Goal: Information Seeking & Learning: Understand process/instructions

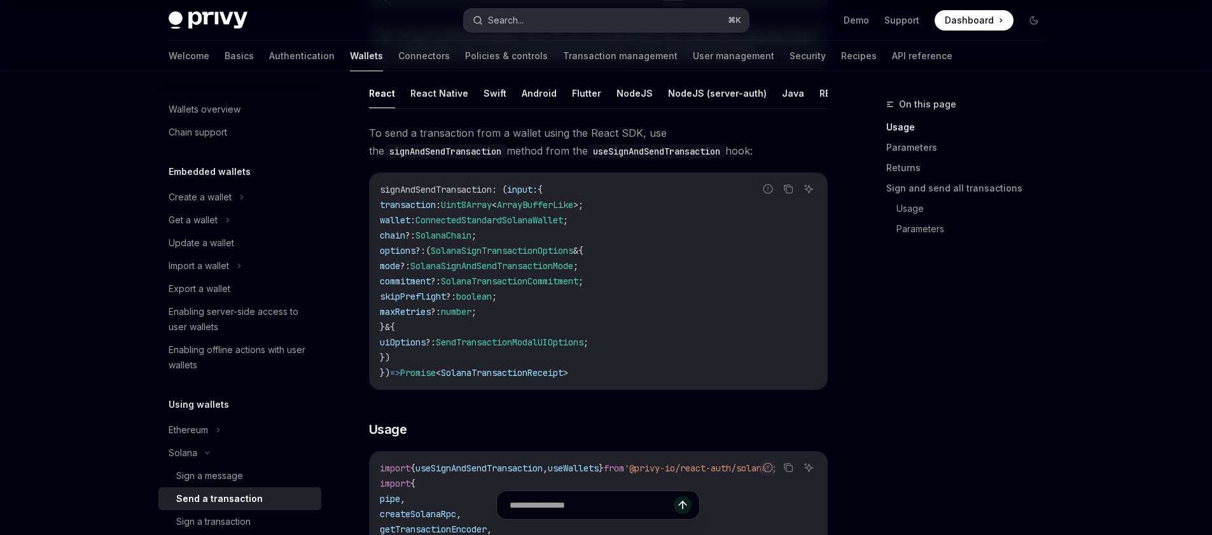
scroll to position [176, 0]
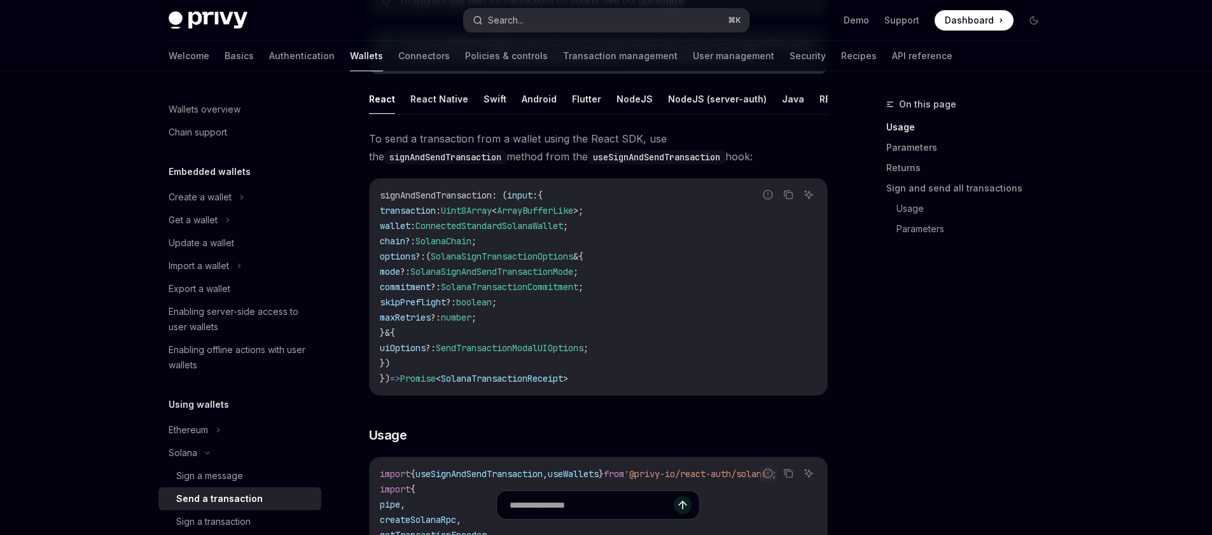
click at [539, 22] on button "Search... ⌘ K" at bounding box center [606, 20] width 285 height 23
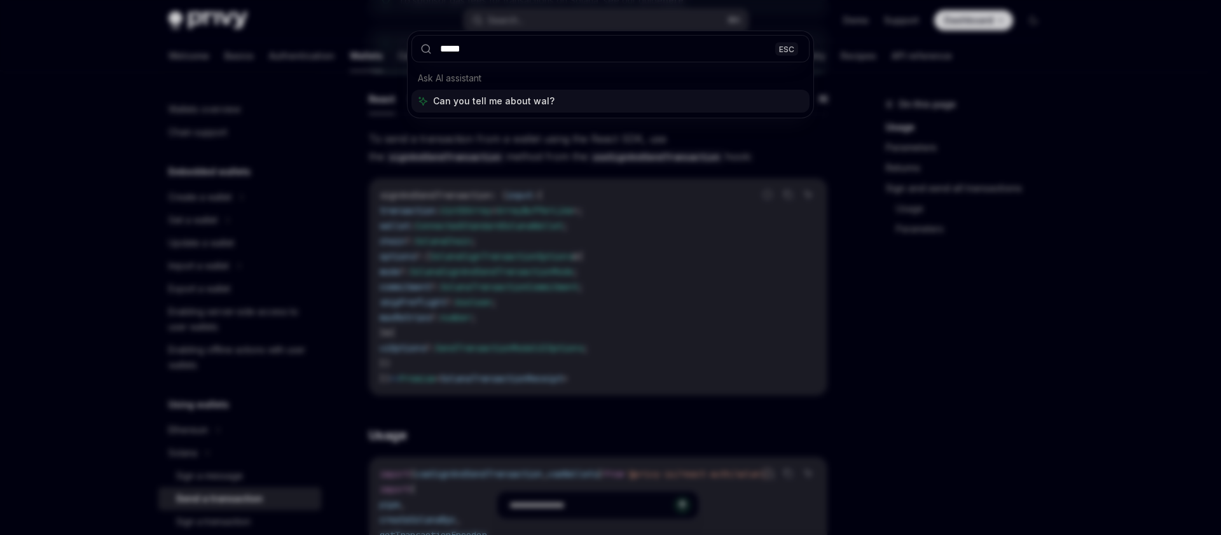
type input "******"
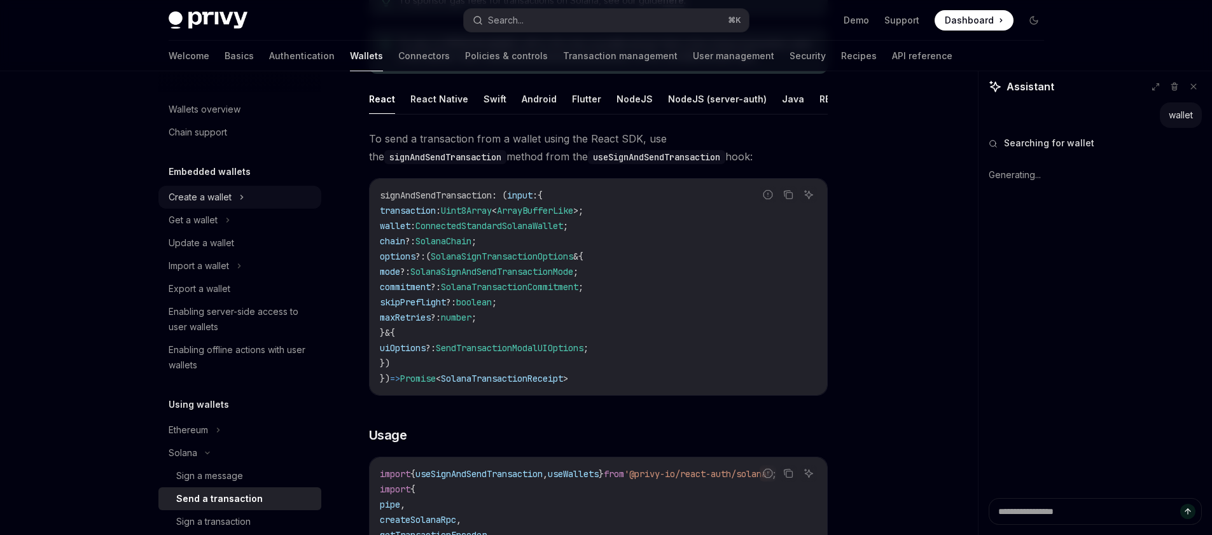
type textarea "*"
click at [217, 225] on button "Get a wallet" at bounding box center [239, 220] width 163 height 23
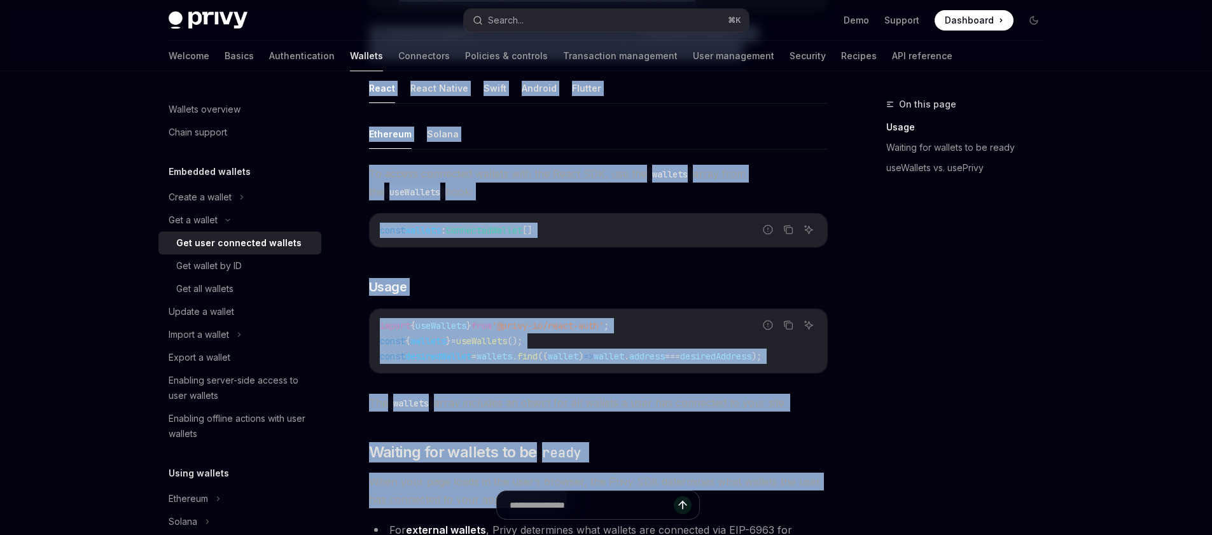
scroll to position [1164, 0]
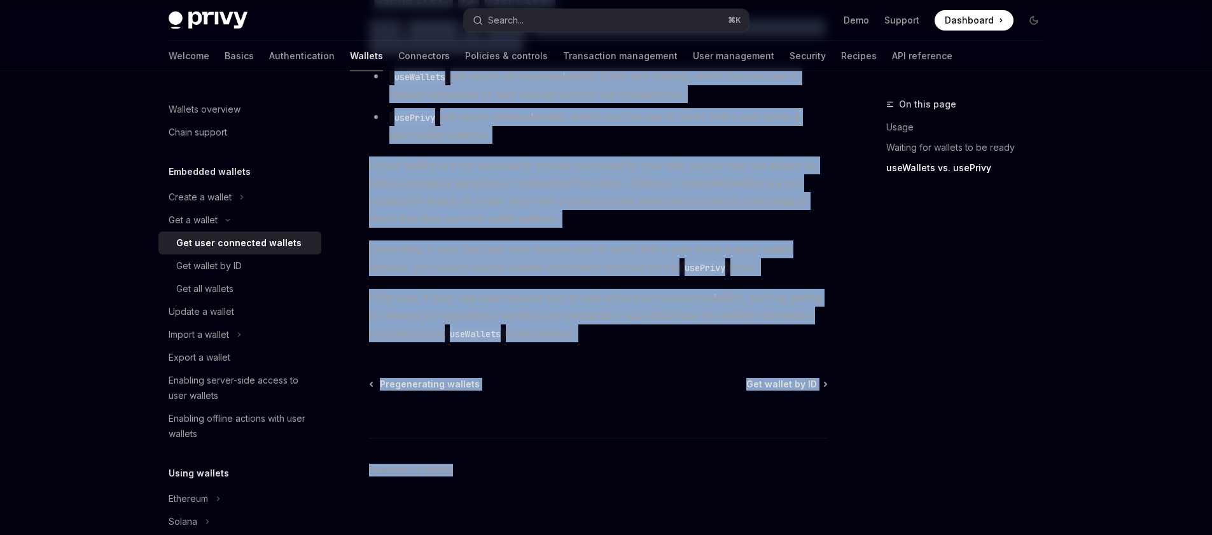
drag, startPoint x: 362, startPoint y: 78, endPoint x: 680, endPoint y: 708, distance: 705.6
copy div "Lor i dolors Ame cons adipiscin elitsed DoeiUS Temp in UtlaBOR EtdoLO Magn al E…"
click at [238, 266] on div "Get wallet by ID" at bounding box center [209, 265] width 66 height 15
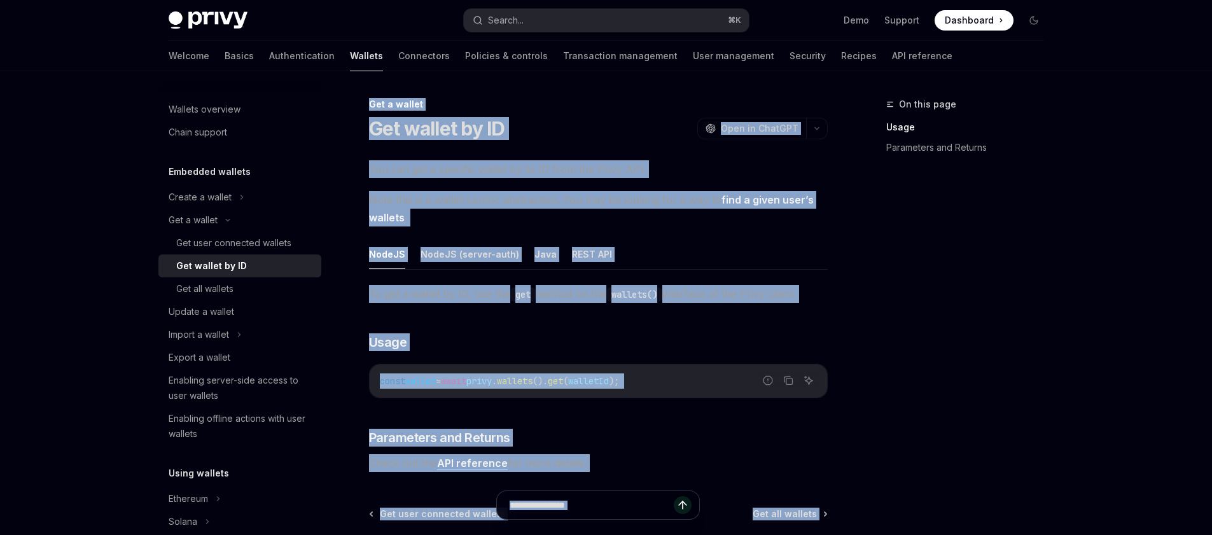
scroll to position [142, 0]
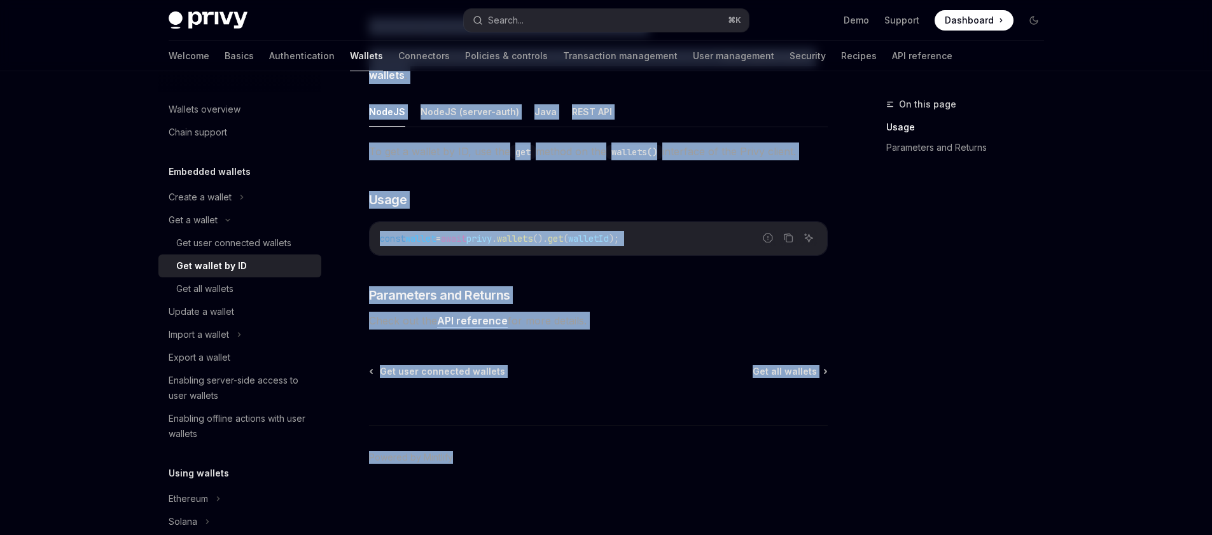
drag, startPoint x: 356, startPoint y: 92, endPoint x: 566, endPoint y: 593, distance: 543.3
click at [566, 392] on html "Privy Docs home page Search... ⌘ K Demo Support Dashboard Dashboard Search... N…" at bounding box center [606, 125] width 1212 height 535
copy div "Get a wallet Get wallet by ID OpenAI Open in ChatGPT OpenAI Open in ChatGPT You…"
click at [251, 287] on div "Get all wallets" at bounding box center [244, 288] width 137 height 15
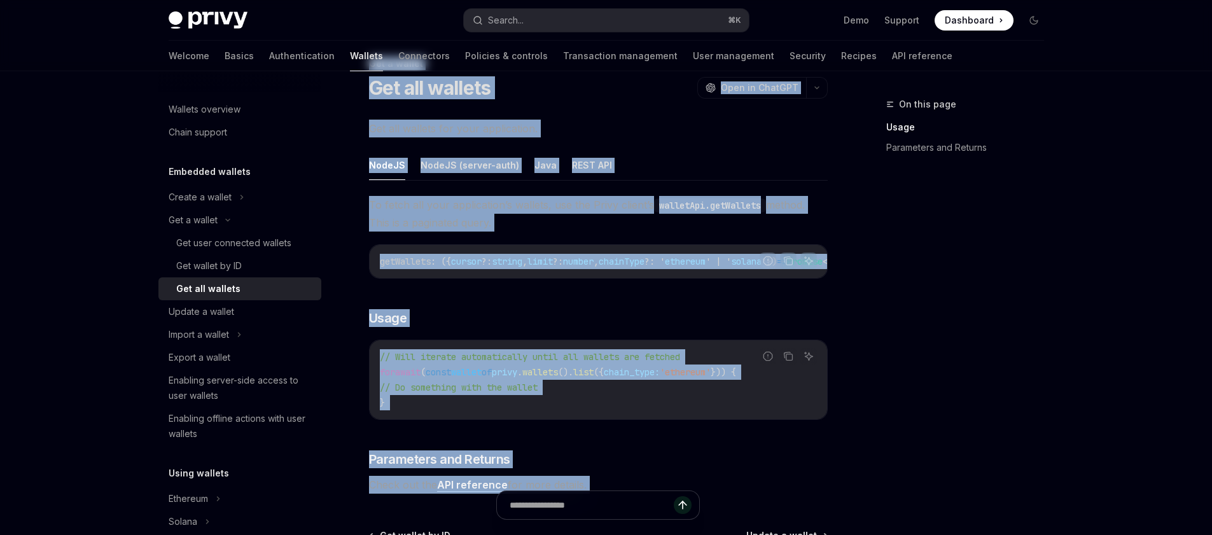
scroll to position [210, 0]
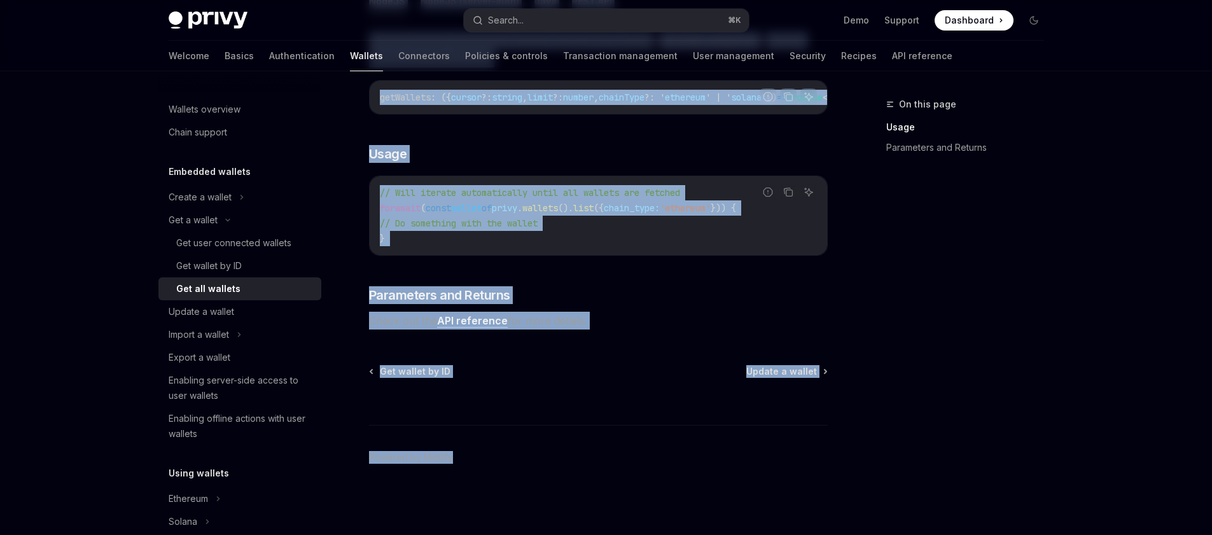
drag, startPoint x: 350, startPoint y: 88, endPoint x: 556, endPoint y: 593, distance: 546.0
click at [556, 330] on html "Privy Docs home page Search... ⌘ K Demo Support Dashboard Dashboard Search... N…" at bounding box center [606, 62] width 1212 height 535
copy div "Get a wallet Get all wallets OpenAI Open in ChatGPT OpenAI Open in ChatGPT Get …"
click at [251, 419] on div "Enabling offline actions with user wallets" at bounding box center [241, 426] width 145 height 31
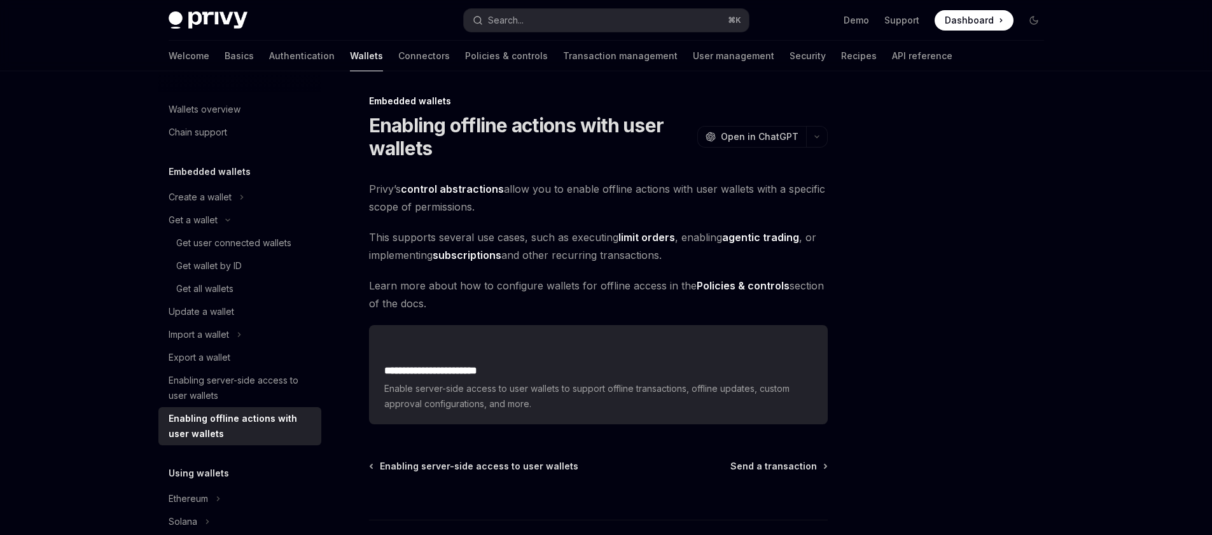
scroll to position [98, 0]
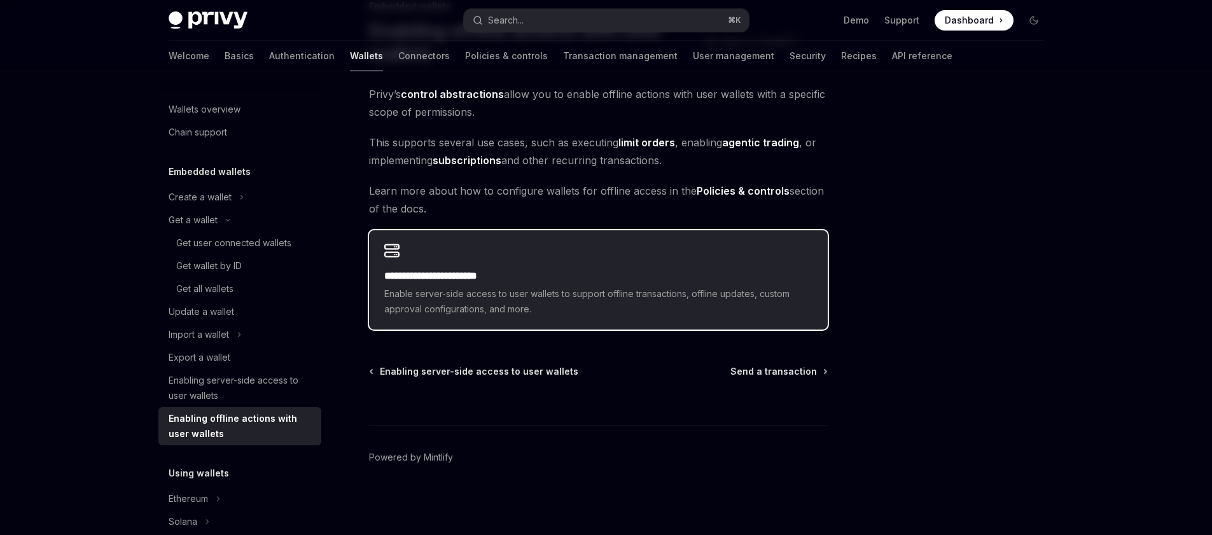
click at [530, 314] on span "Enable server-side access to user wallets to support offline transactions, offl…" at bounding box center [598, 301] width 428 height 31
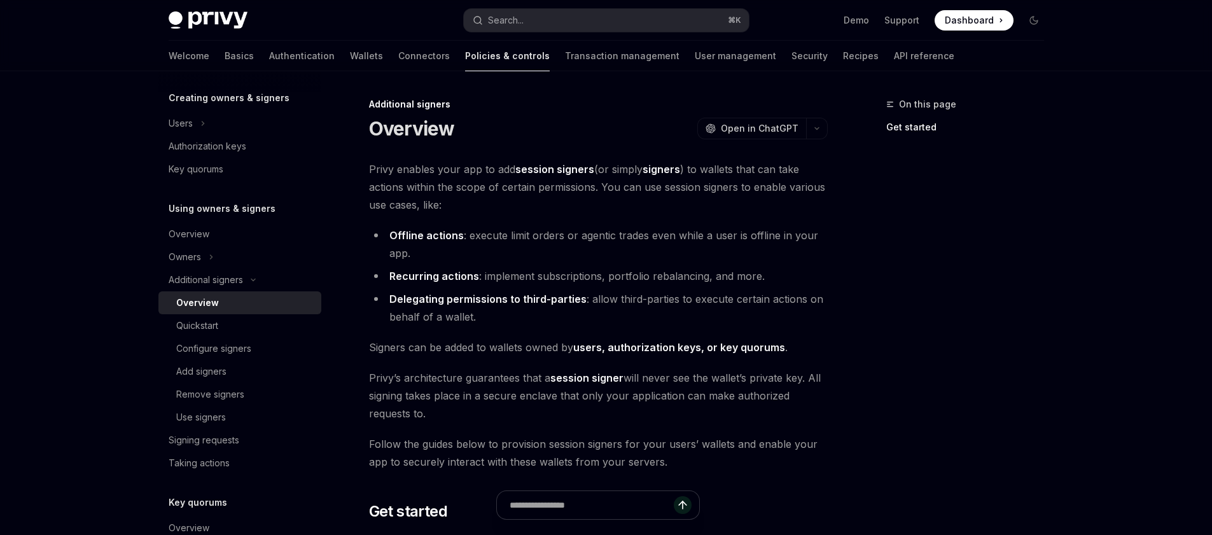
scroll to position [1, 0]
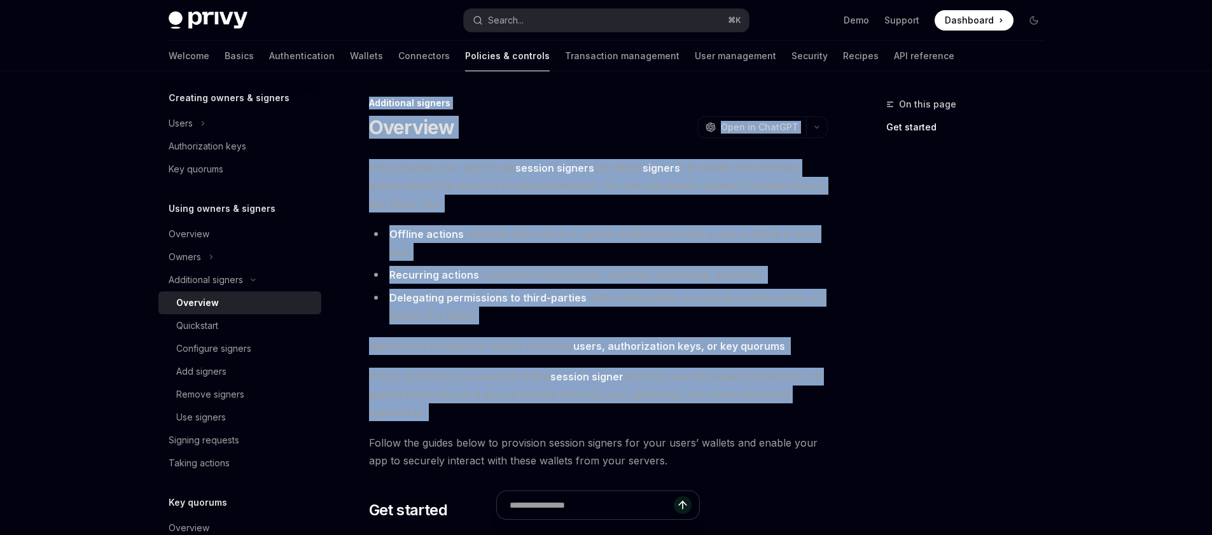
drag, startPoint x: 364, startPoint y: 97, endPoint x: 567, endPoint y: 428, distance: 388.2
click at [567, 428] on div "**********" at bounding box center [479, 477] width 702 height 765
click at [567, 428] on div "**********" at bounding box center [598, 407] width 459 height 496
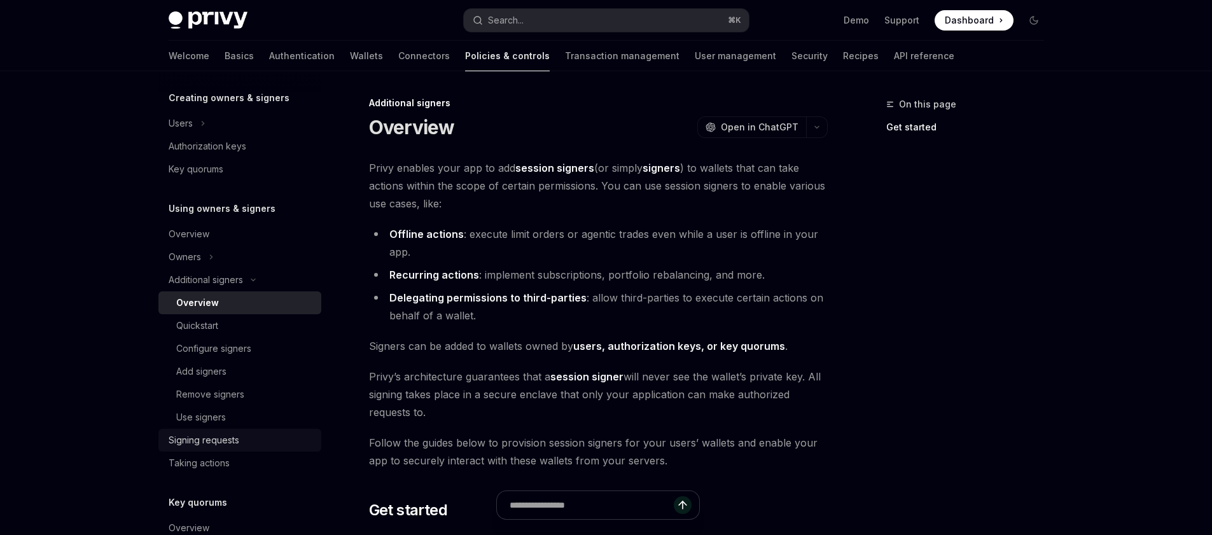
click at [277, 441] on div "Signing requests" at bounding box center [241, 439] width 145 height 15
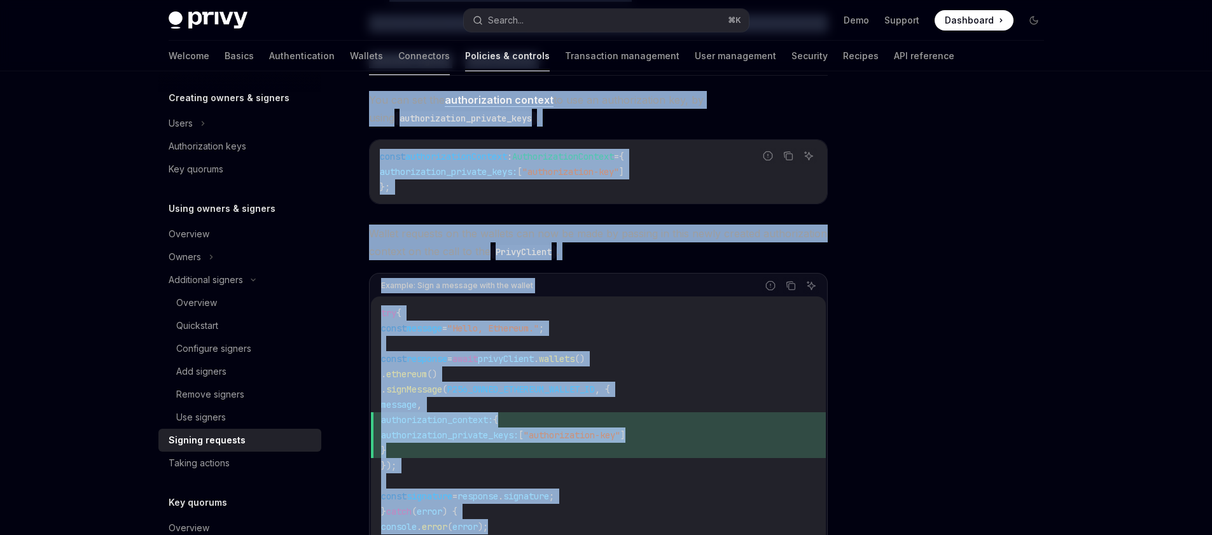
scroll to position [684, 0]
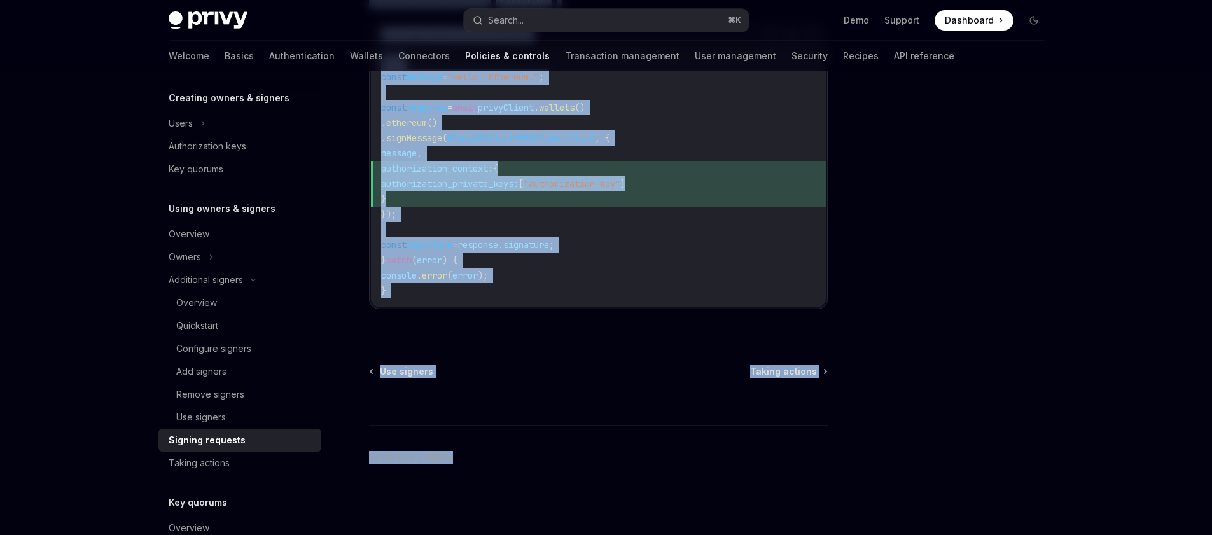
drag, startPoint x: 368, startPoint y: 88, endPoint x: 630, endPoint y: 593, distance: 569.2
copy div "Using owners & signers Signing requests OpenAI Open in ChatGPT OpenAI Open in C…"
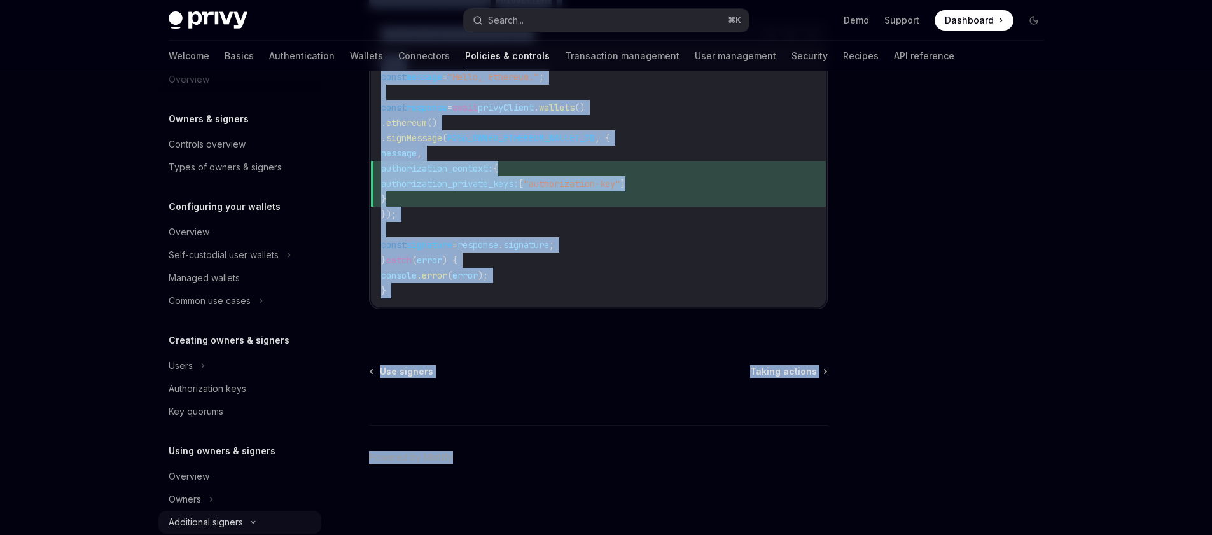
scroll to position [0, 0]
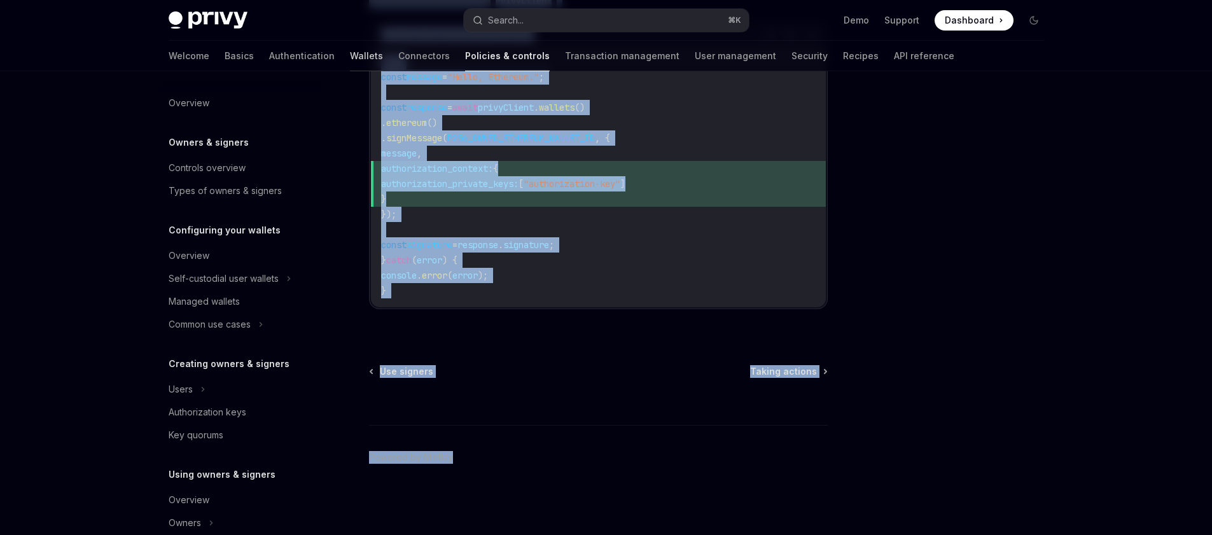
click at [350, 55] on link "Wallets" at bounding box center [366, 56] width 33 height 31
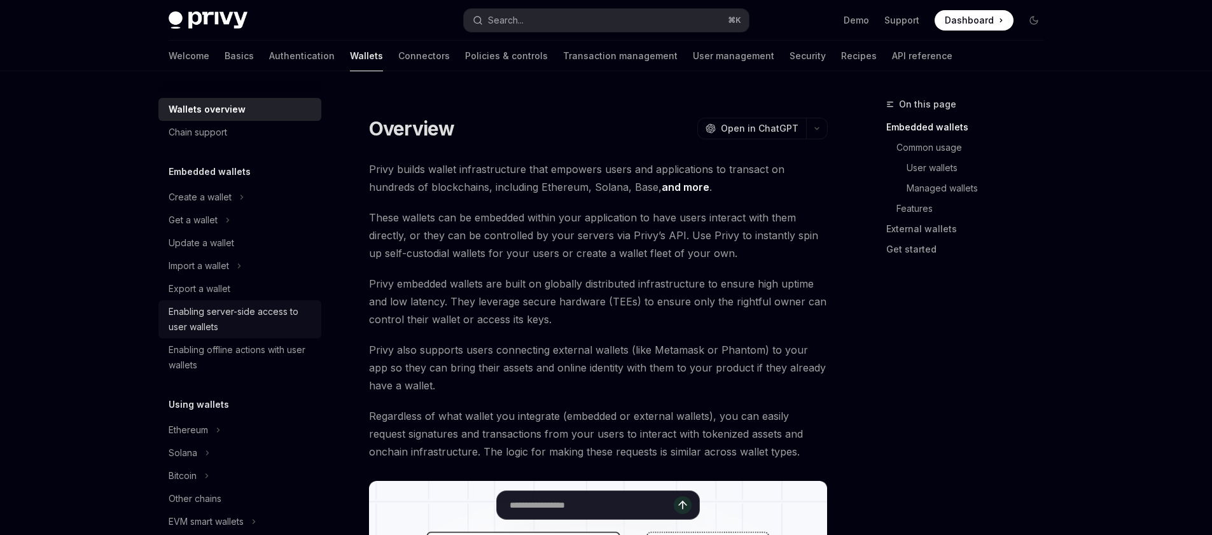
click at [236, 319] on div "Enabling server-side access to user wallets" at bounding box center [241, 319] width 145 height 31
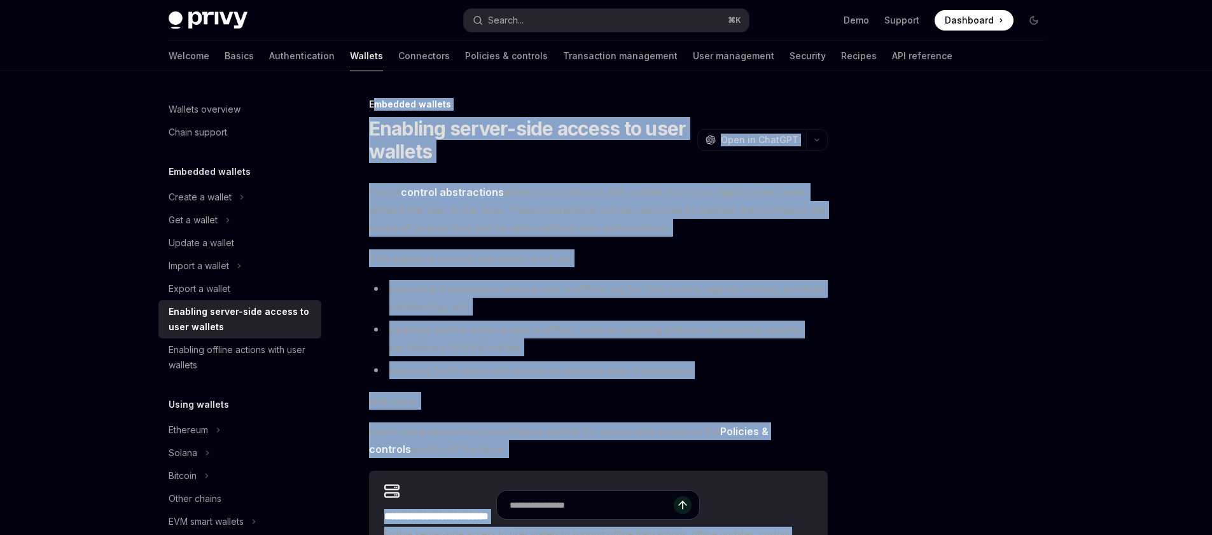
scroll to position [240, 0]
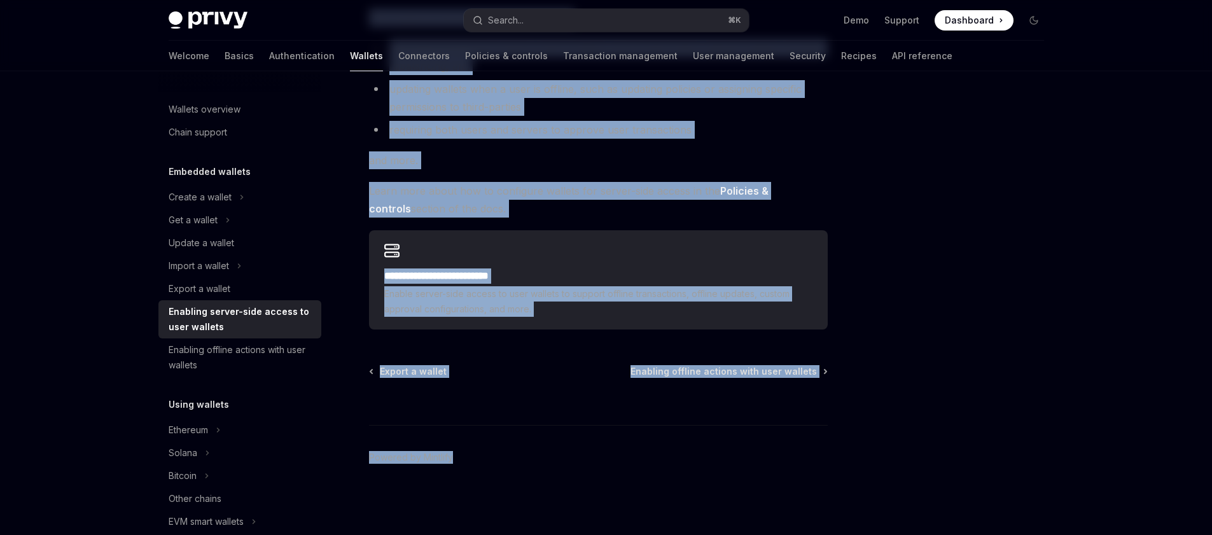
drag, startPoint x: 371, startPoint y: 106, endPoint x: 497, endPoint y: 593, distance: 503.8
click at [497, 294] on html "Privy Docs home page Search... ⌘ K Demo Support Dashboard Dashboard Search... N…" at bounding box center [606, 27] width 1212 height 535
click at [548, 483] on footer "Powered by Mintlify" at bounding box center [598, 480] width 459 height 110
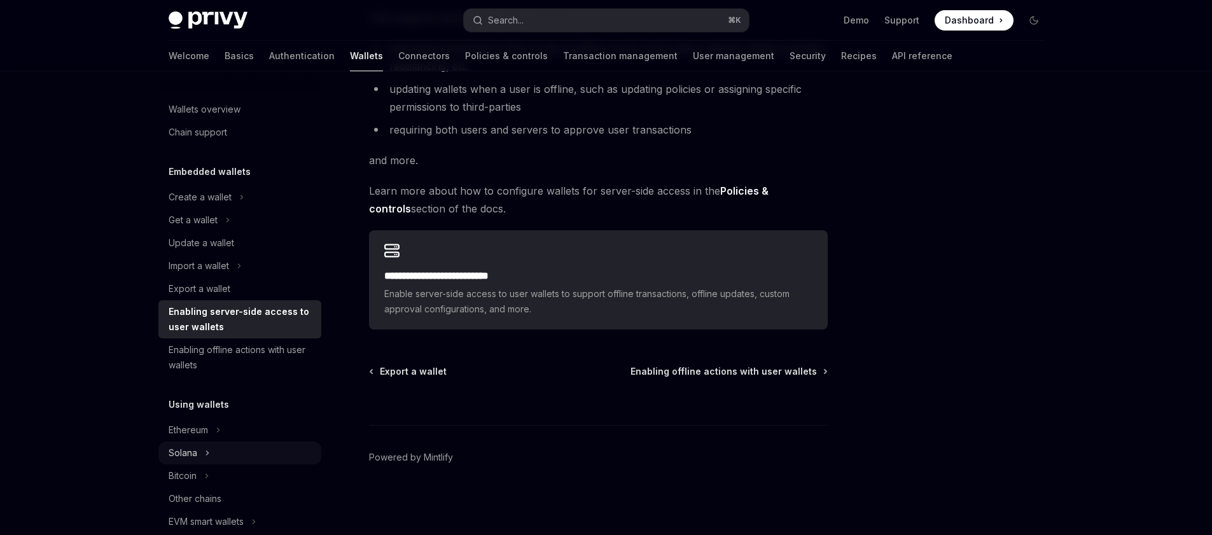
click at [196, 456] on div "Solana" at bounding box center [183, 452] width 29 height 15
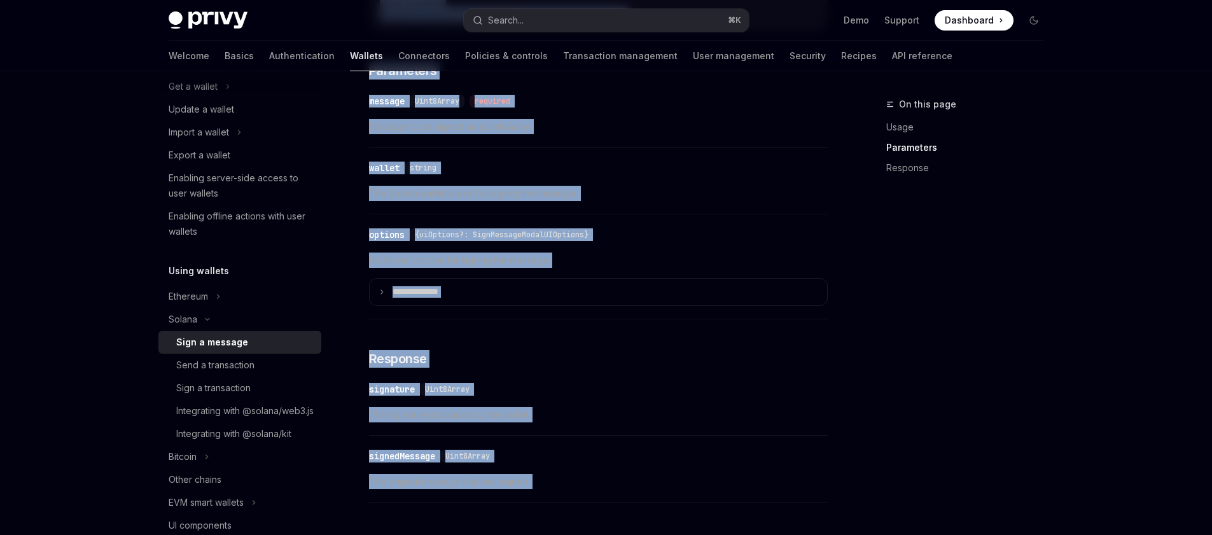
scroll to position [1030, 0]
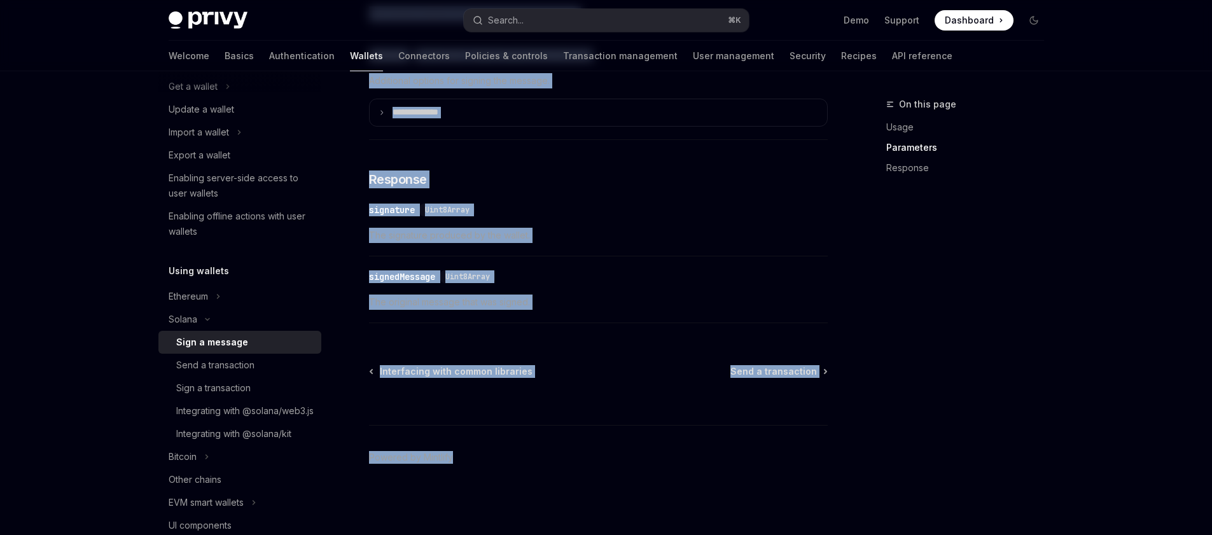
drag, startPoint x: 359, startPoint y: 90, endPoint x: 592, endPoint y: 593, distance: 555.1
copy div "Solana Sign a message OpenAI Open in ChatGPT OpenAI Open in ChatGPT React React…"
click at [222, 366] on div "Send a transaction" at bounding box center [215, 364] width 78 height 15
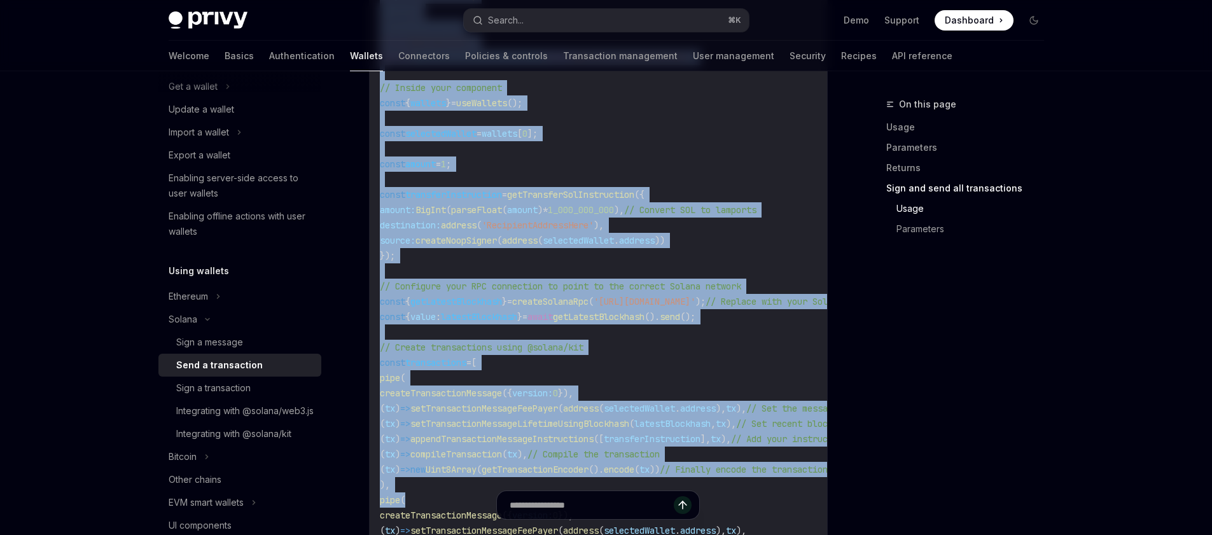
scroll to position [3266, 0]
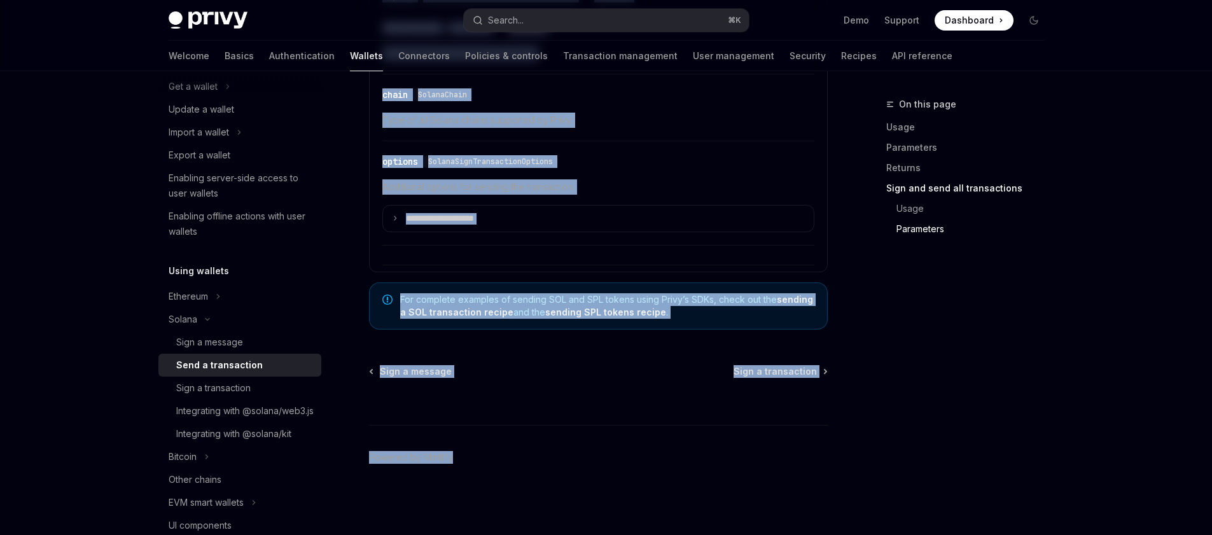
drag, startPoint x: 361, startPoint y: 89, endPoint x: 570, endPoint y: 593, distance: 546.2
copy div "Solana Send a transaction OpenAI Open in ChatGPT OpenAI Open in ChatGPT To spon…"
click at [246, 417] on div "Integrating with @solana/web3.js" at bounding box center [244, 410] width 137 height 15
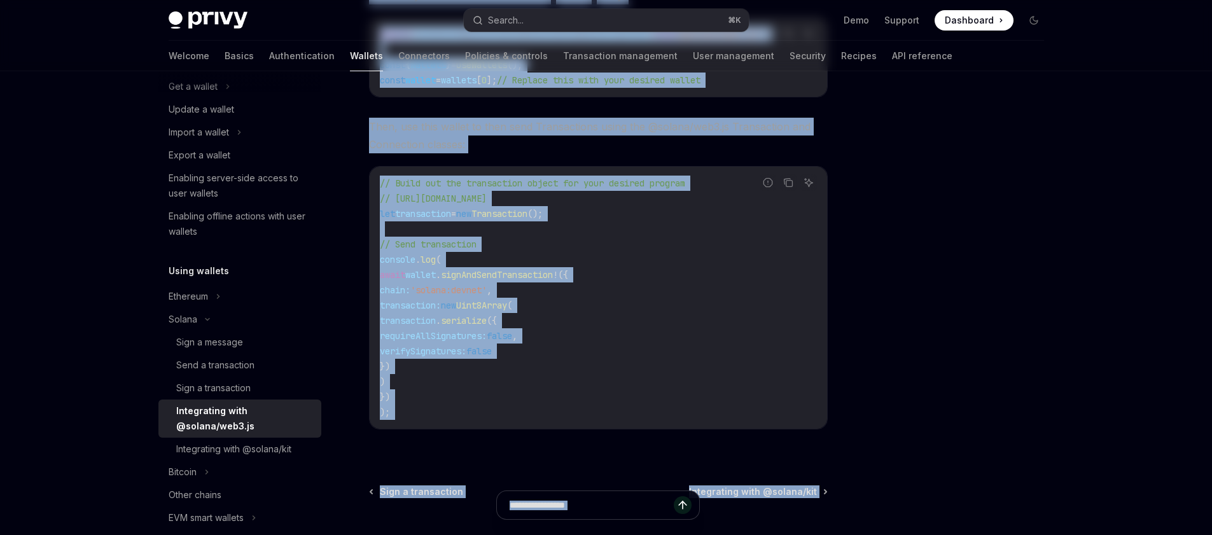
scroll to position [424, 0]
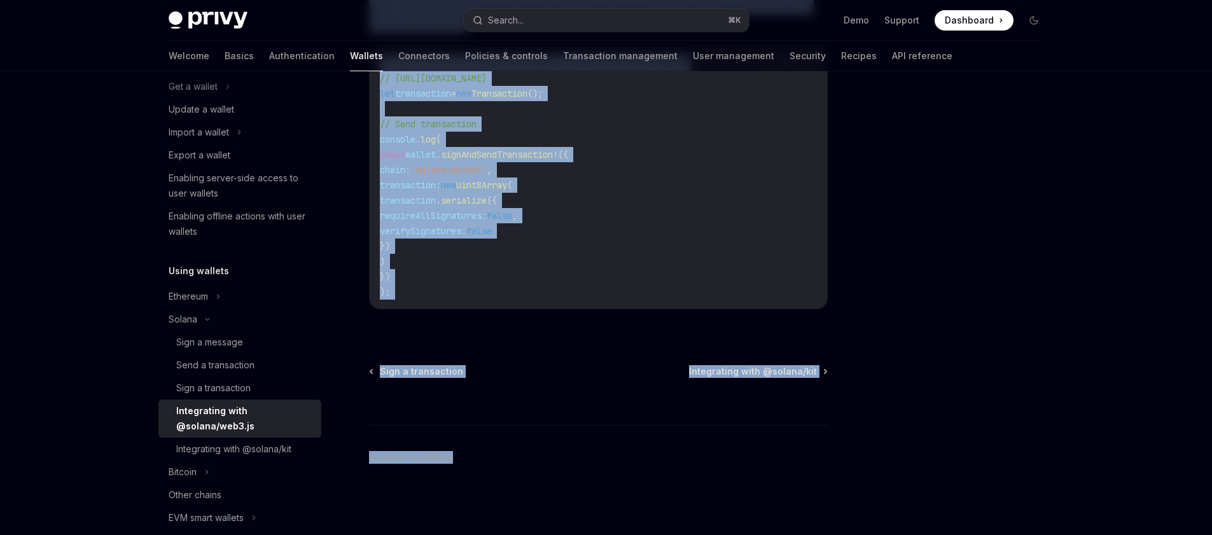
drag, startPoint x: 356, startPoint y: 95, endPoint x: 601, endPoint y: 593, distance: 555.5
copy div "Solana Integrating with @solana/web3.js OpenAI Open in ChatGPT OpenAI Open in C…"
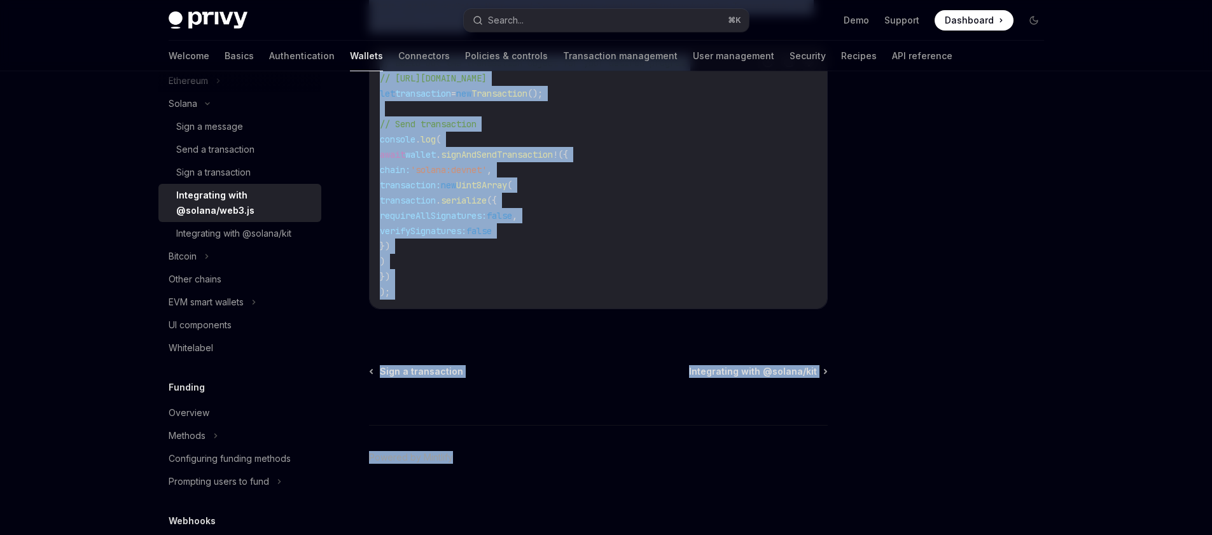
scroll to position [364, 0]
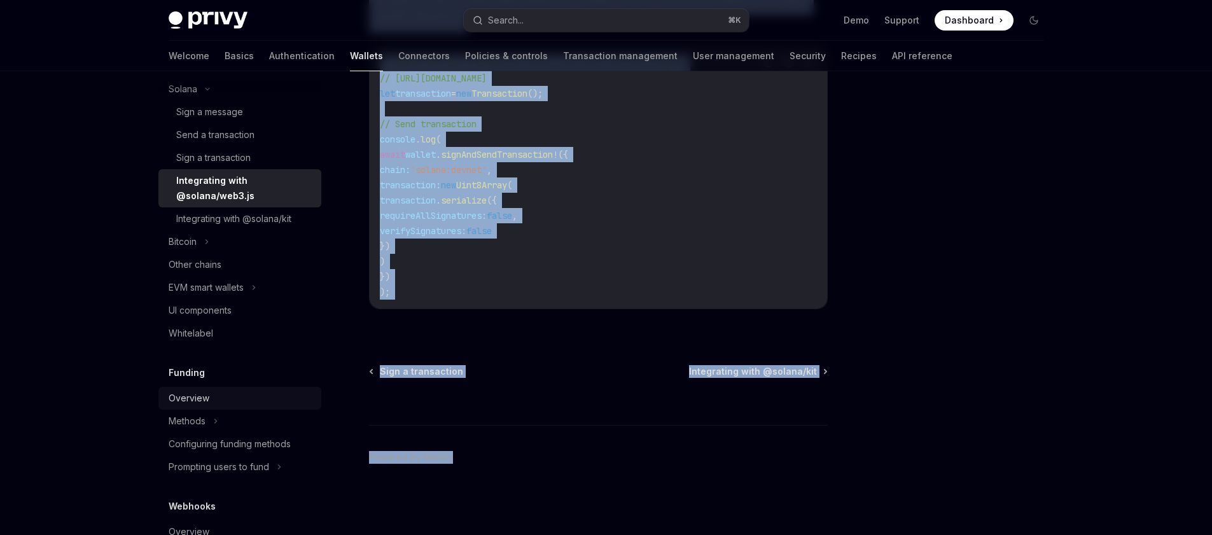
click at [191, 404] on div "Overview" at bounding box center [189, 397] width 41 height 15
type textarea "*"
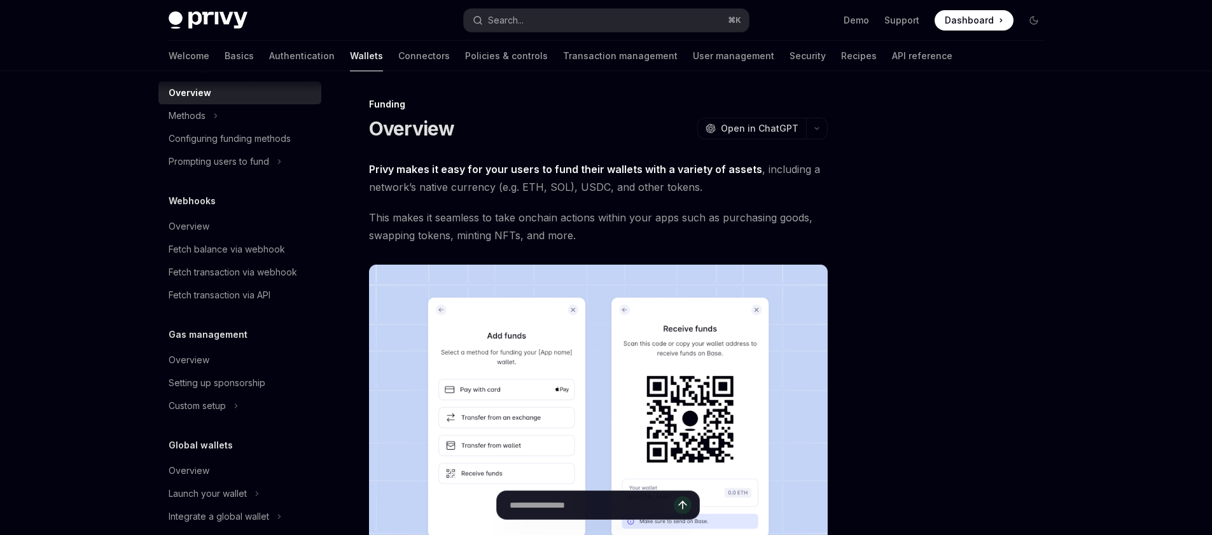
scroll to position [687, 0]
